Goal: Task Accomplishment & Management: Use online tool/utility

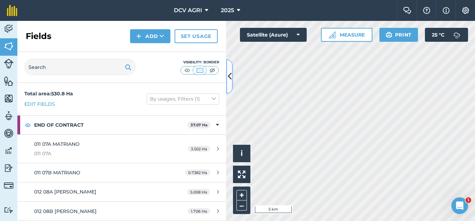
click at [229, 83] on button at bounding box center [229, 76] width 7 height 35
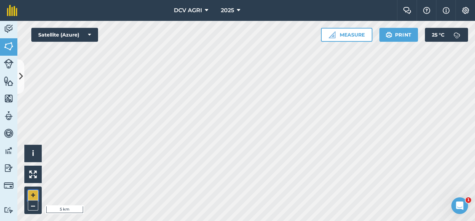
click at [33, 195] on button "+" at bounding box center [33, 195] width 10 height 10
click at [33, 194] on button "+" at bounding box center [33, 195] width 10 height 10
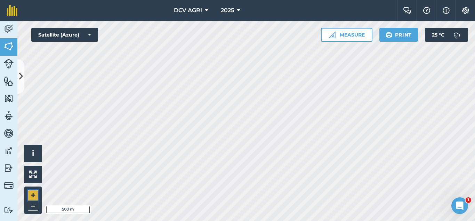
click at [33, 194] on button "+" at bounding box center [33, 195] width 10 height 10
click at [32, 205] on button "–" at bounding box center [33, 205] width 10 height 10
click at [35, 194] on button "+" at bounding box center [33, 195] width 10 height 10
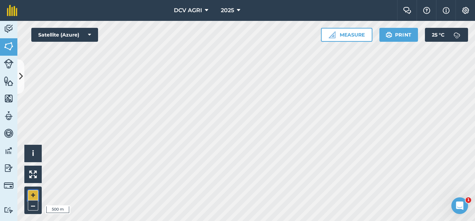
click at [35, 194] on button "+" at bounding box center [33, 195] width 10 height 10
click at [32, 206] on button "–" at bounding box center [33, 205] width 10 height 10
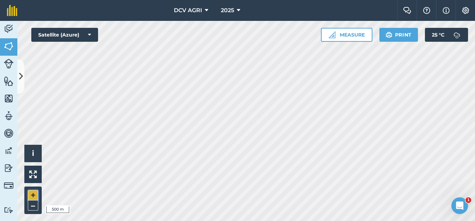
click at [34, 195] on button "+" at bounding box center [33, 195] width 10 height 10
click at [281, 20] on div "DCV AGRI 2025 Farm Chat Help Info Settings DCV AGRI - 2025 Reproduced with the …" at bounding box center [237, 110] width 475 height 221
click at [32, 194] on button "+" at bounding box center [33, 195] width 10 height 10
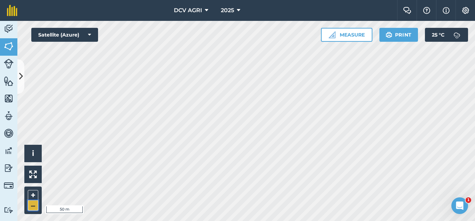
click at [34, 204] on button "–" at bounding box center [33, 205] width 10 height 10
